Goal: Navigation & Orientation: Find specific page/section

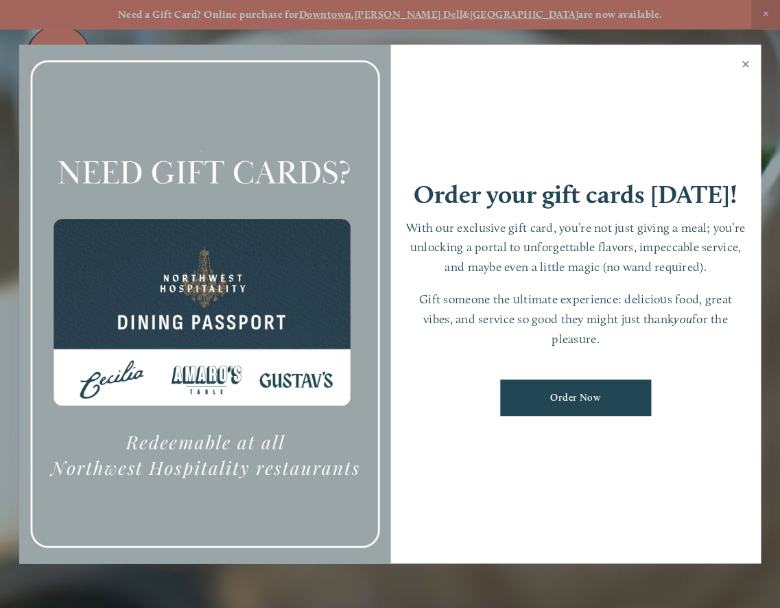
click at [750, 64] on link "Close" at bounding box center [745, 66] width 27 height 38
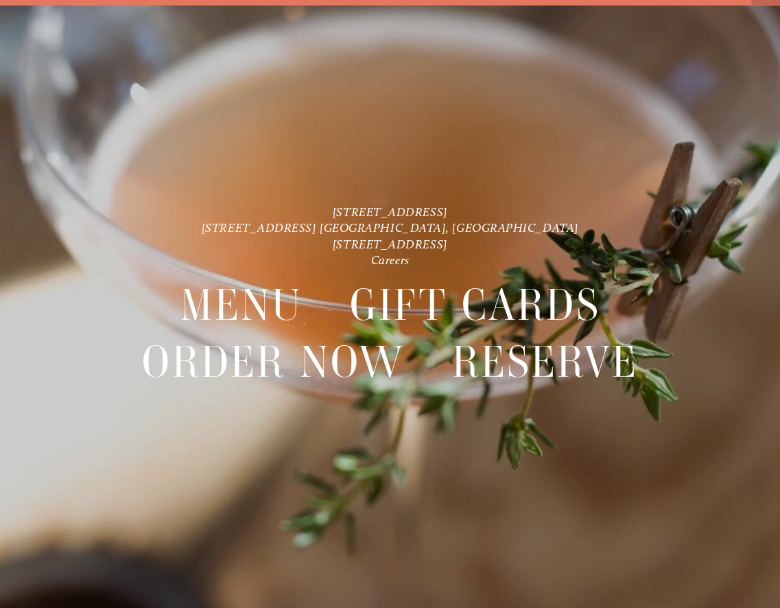
scroll to position [29, 0]
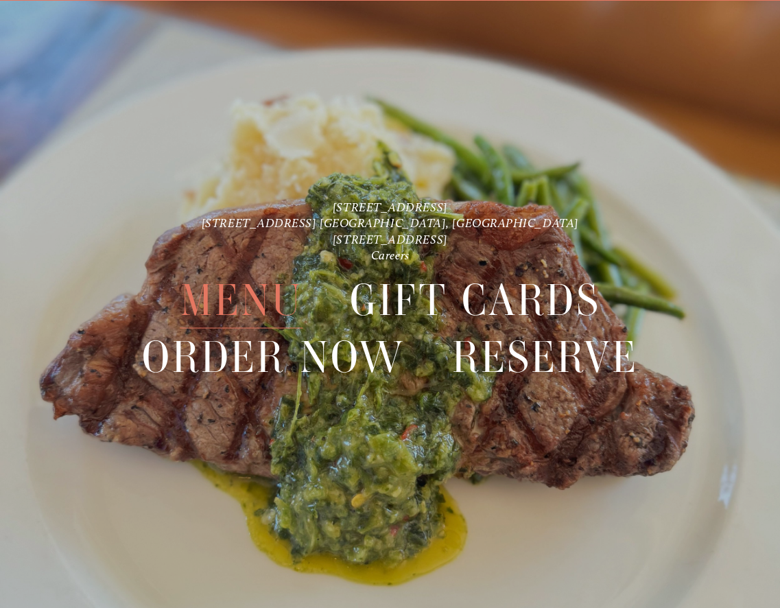
click at [233, 293] on span "Menu" at bounding box center [241, 299] width 123 height 57
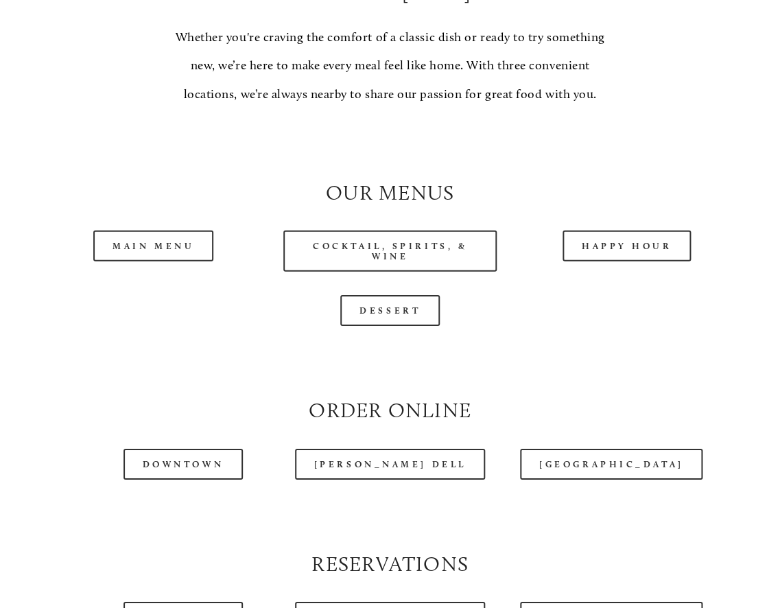
scroll to position [1075, 0]
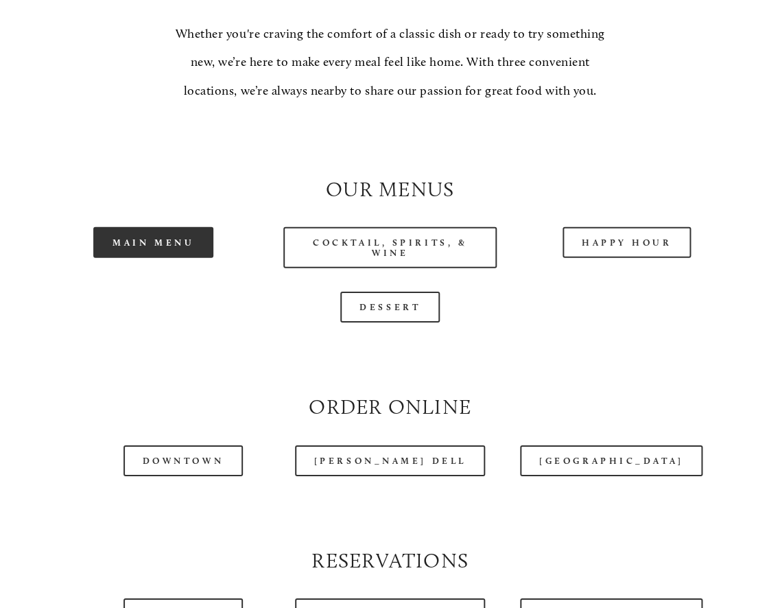
click at [181, 258] on link "Main Menu" at bounding box center [153, 242] width 120 height 31
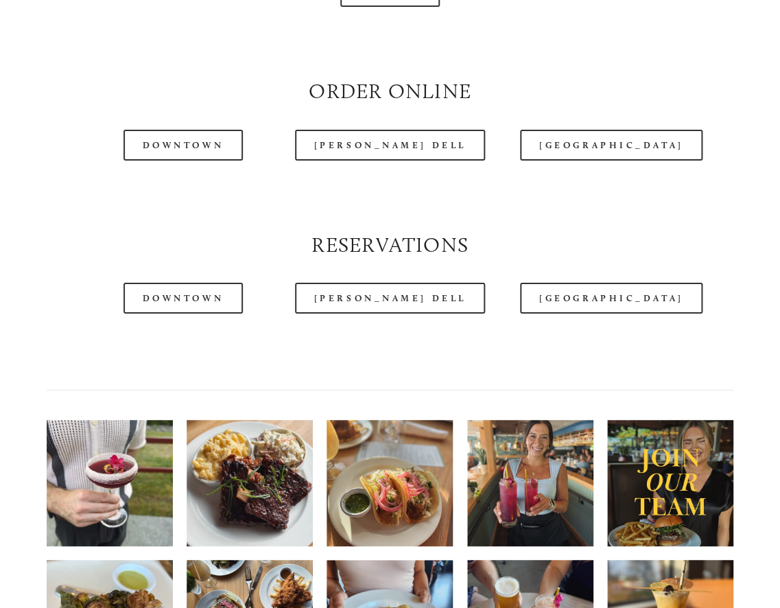
scroll to position [1392, 0]
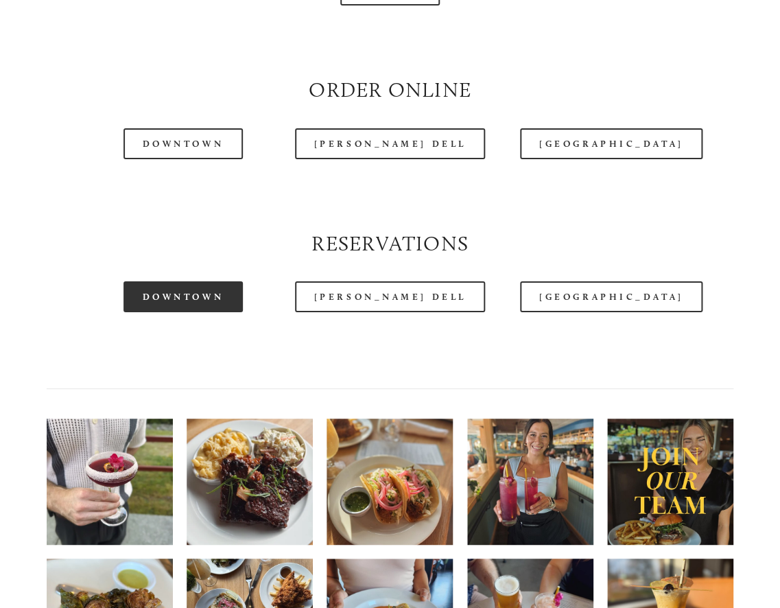
click at [204, 312] on link "Downtown" at bounding box center [182, 296] width 119 height 31
